Goal: Information Seeking & Learning: Check status

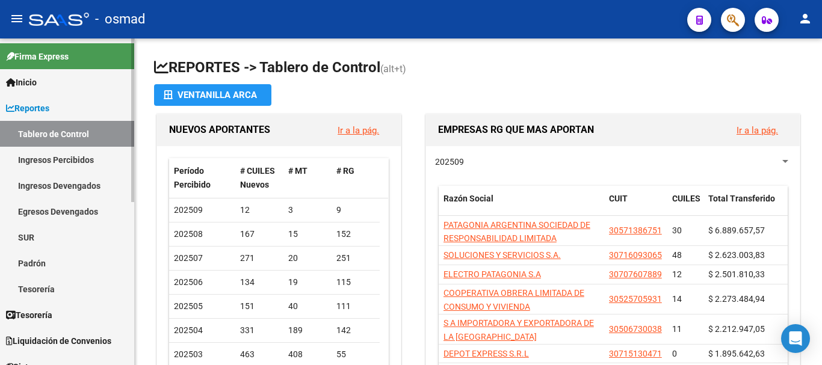
click at [53, 155] on link "Ingresos Percibidos" at bounding box center [67, 160] width 134 height 26
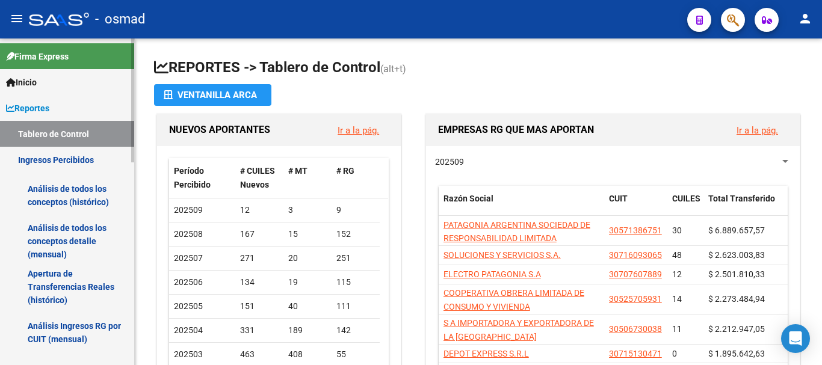
click at [66, 223] on link "Análisis de todos los conceptos detalle (mensual)" at bounding box center [67, 241] width 134 height 46
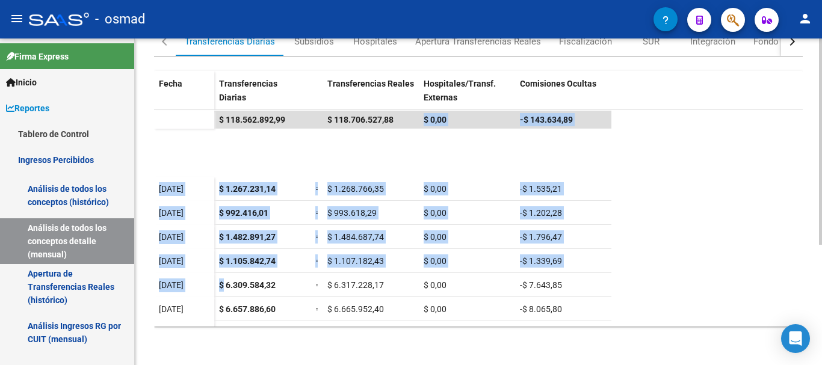
scroll to position [162, 0]
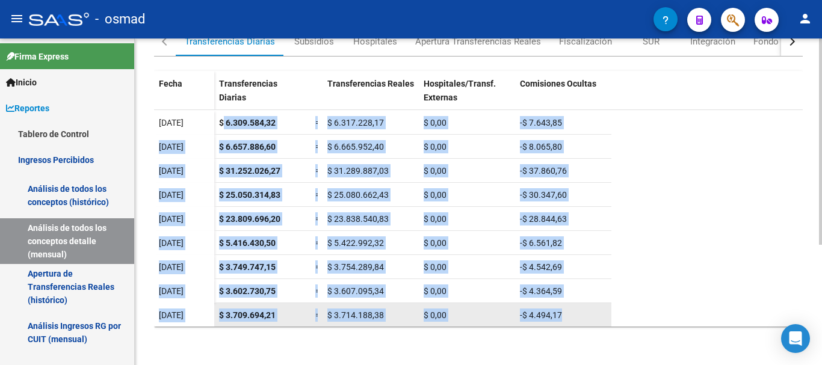
drag, startPoint x: 224, startPoint y: 288, endPoint x: 336, endPoint y: 315, distance: 114.6
click at [371, 328] on div "Fecha Transferencias Diarias Transferencias Reales Hospitales/Transf. Externas …" at bounding box center [478, 197] width 649 height 280
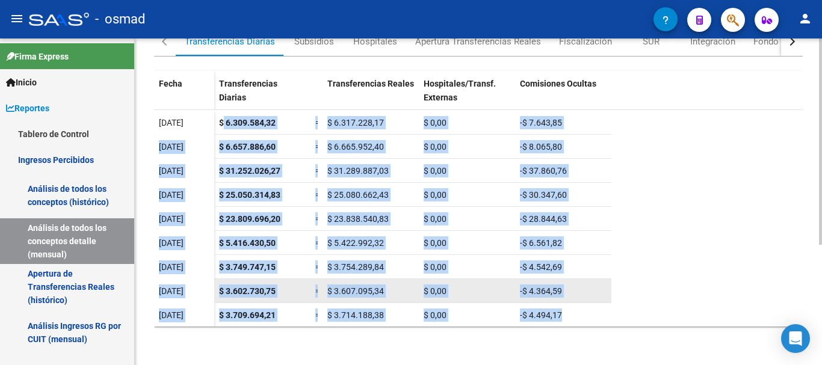
click at [267, 301] on datatable-body-cell "$ 3.602.730,75" at bounding box center [262, 290] width 96 height 23
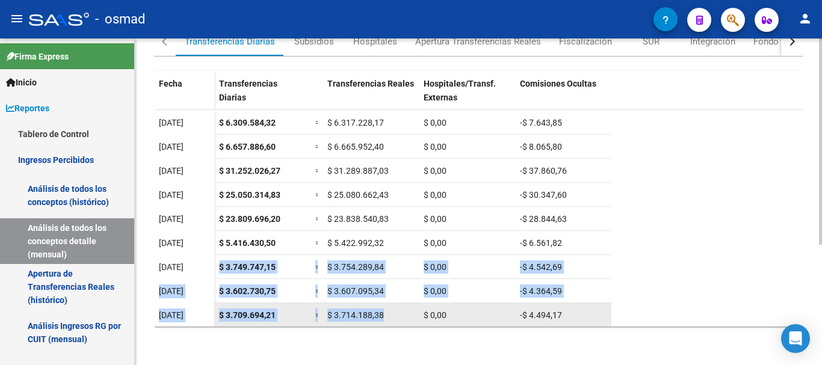
drag, startPoint x: 221, startPoint y: 265, endPoint x: 385, endPoint y: 308, distance: 169.9
click at [385, 308] on datatable-scroller "$ 118.562.892,99 $ 118.706.527,88 $ 0,00 -$ 143.634,89 [DATE] $ 6.309.584,32 = …" at bounding box center [478, 128] width 649 height 361
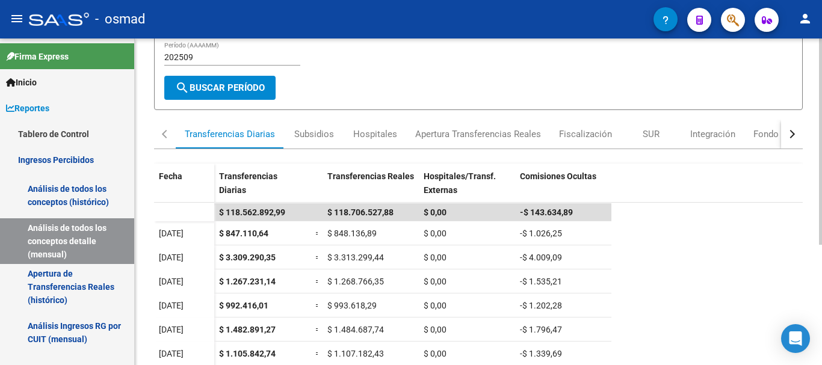
scroll to position [0, 0]
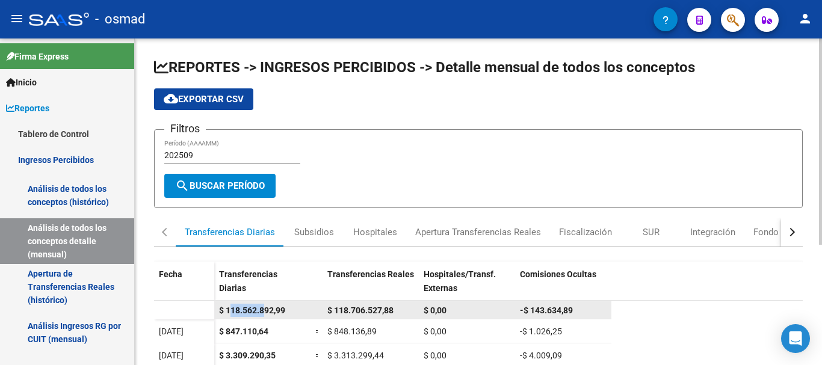
drag, startPoint x: 229, startPoint y: 309, endPoint x: 265, endPoint y: 306, distance: 36.3
click at [265, 306] on span "$ 118.562.892,99" at bounding box center [252, 311] width 66 height 10
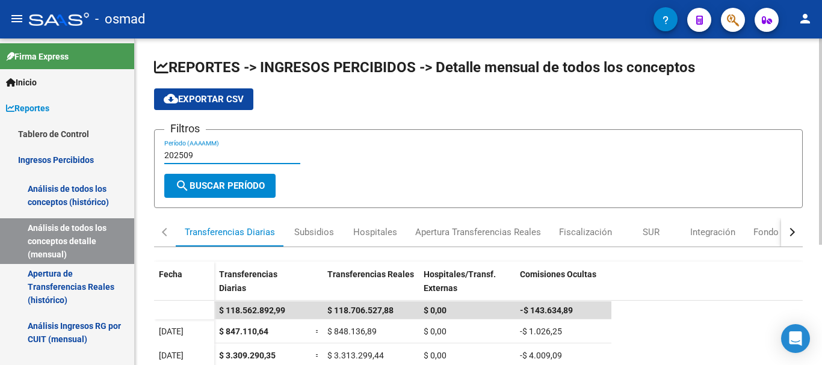
click at [222, 154] on input "202509" at bounding box center [232, 155] width 136 height 10
type input "202508"
